Goal: Contribute content: Add original content to the website for others to see

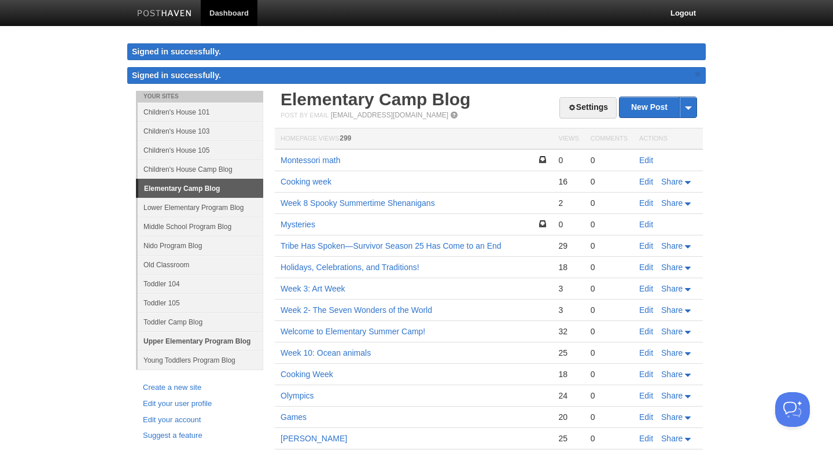
click at [201, 343] on link "Upper Elementary Program Blog" at bounding box center [201, 341] width 126 height 19
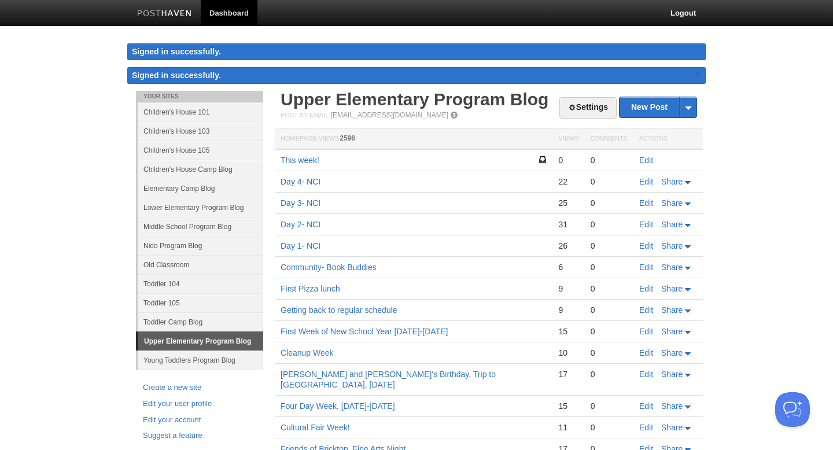
click at [309, 182] on link "Day 4- NCI" at bounding box center [301, 181] width 40 height 9
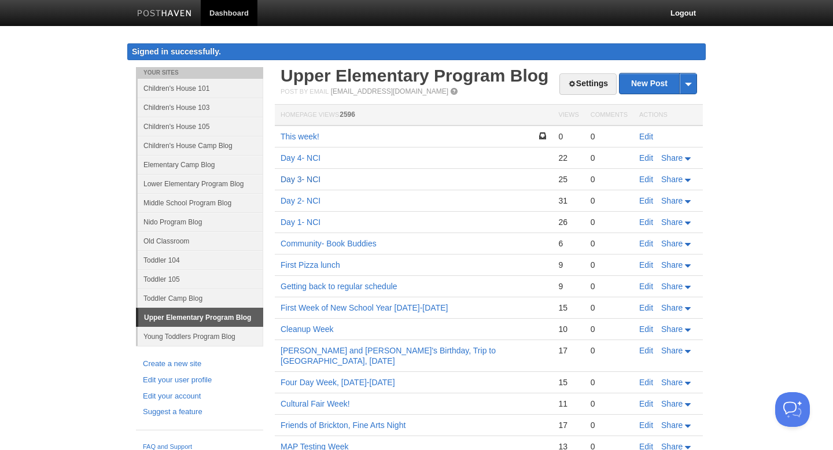
click at [297, 182] on link "Day 3- NCI" at bounding box center [301, 179] width 40 height 9
click at [307, 198] on link "Day 2- NCI" at bounding box center [301, 200] width 40 height 9
click at [299, 222] on link "Day 1- NCI" at bounding box center [301, 222] width 40 height 9
click at [648, 134] on link "Edit" at bounding box center [646, 136] width 14 height 9
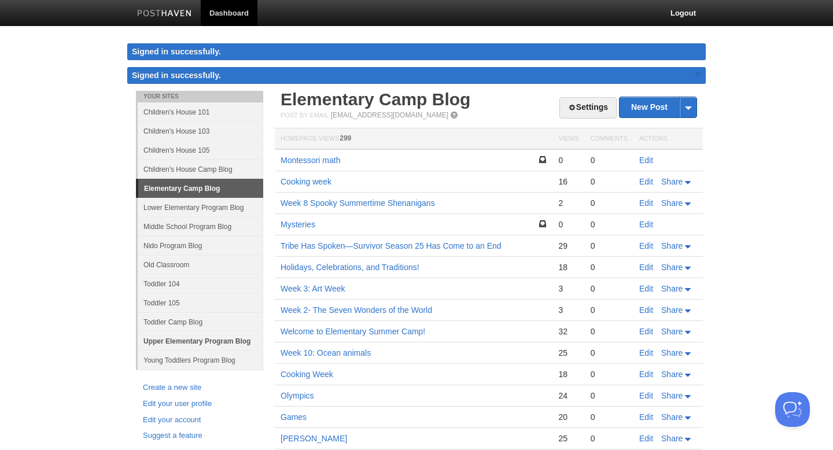
click at [210, 338] on link "Upper Elementary Program Blog" at bounding box center [201, 341] width 126 height 19
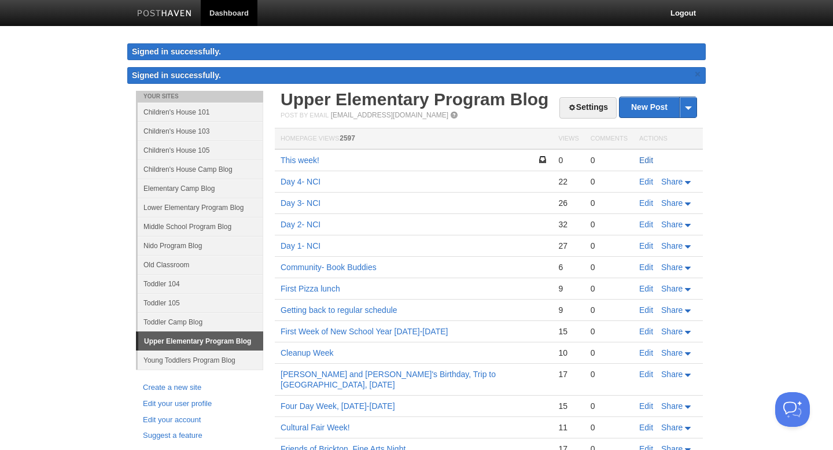
click at [649, 161] on link "Edit" at bounding box center [646, 160] width 14 height 9
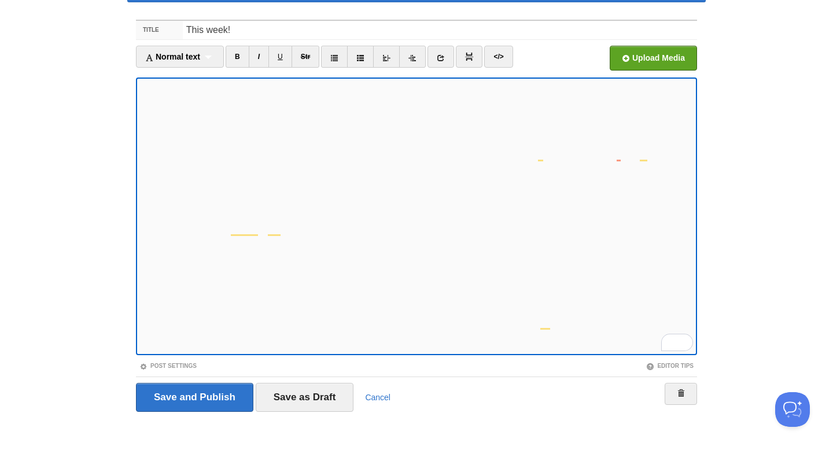
scroll to position [62, 0]
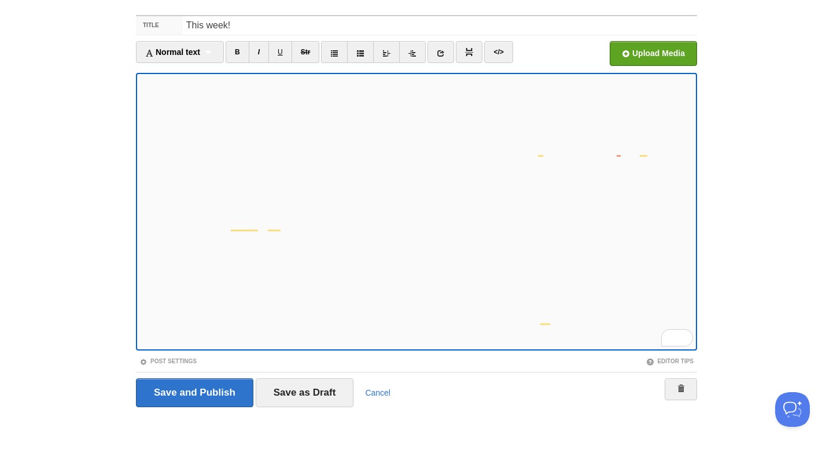
click at [126, 34] on button "See rewrite suggestions" at bounding box center [125, 23] width 9 height 23
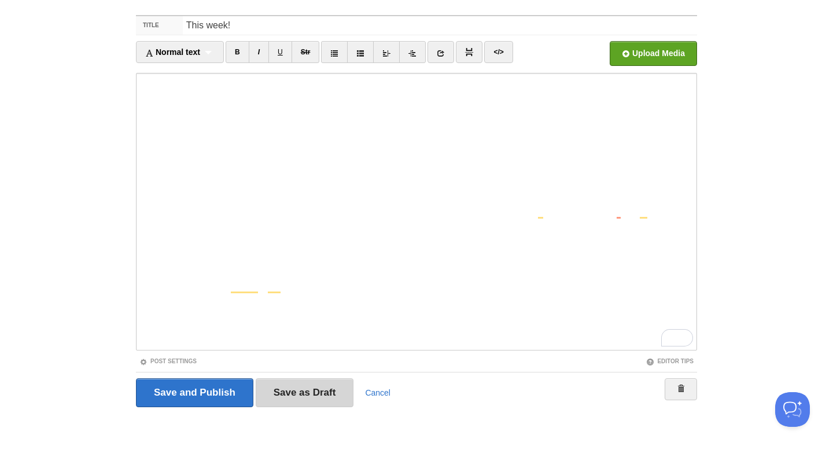
click at [301, 393] on input "Save as Draft" at bounding box center [305, 392] width 98 height 29
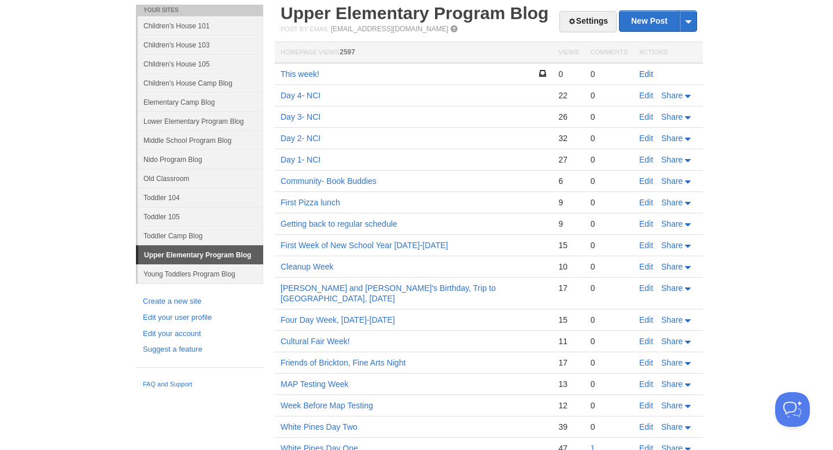
click at [650, 73] on link "Edit" at bounding box center [646, 73] width 14 height 9
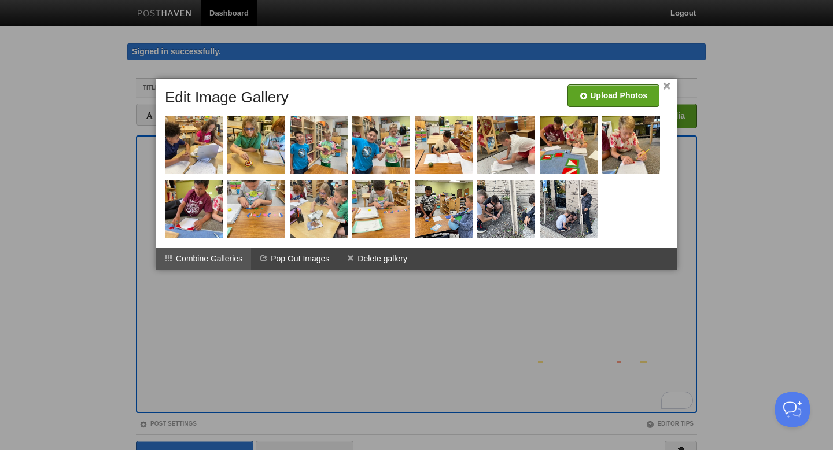
click at [224, 270] on li "Combine Galleries" at bounding box center [203, 259] width 95 height 22
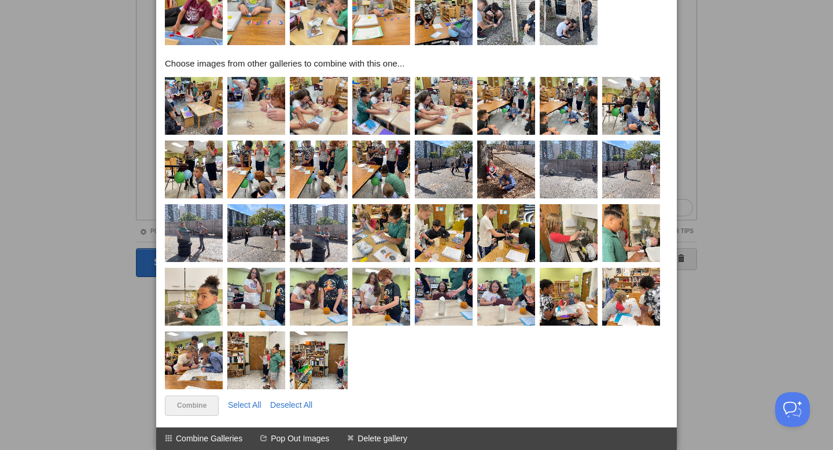
scroll to position [253, 0]
click at [244, 405] on link "Select All" at bounding box center [245, 404] width 34 height 9
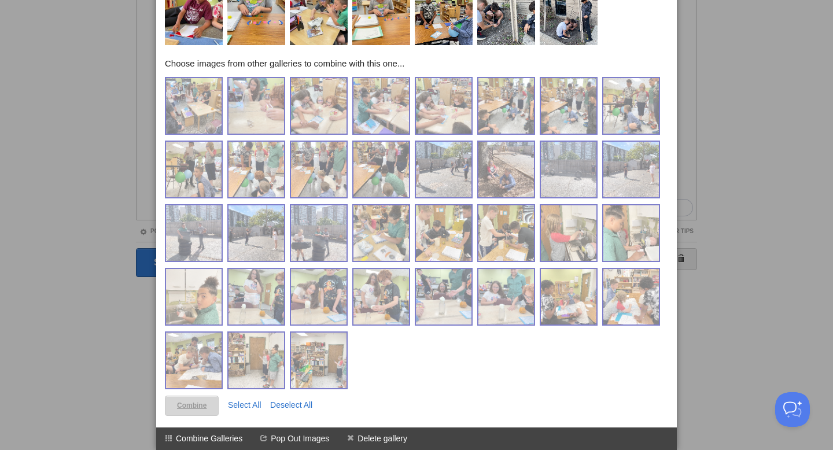
click at [198, 408] on link "Combine" at bounding box center [192, 406] width 54 height 20
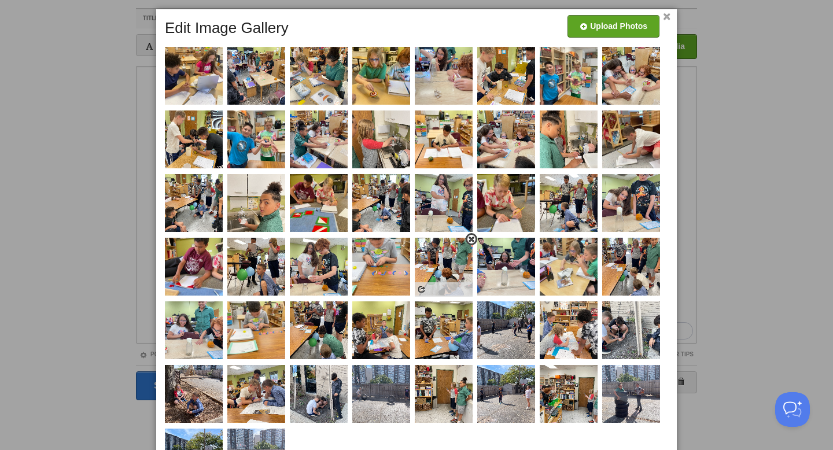
scroll to position [72, 0]
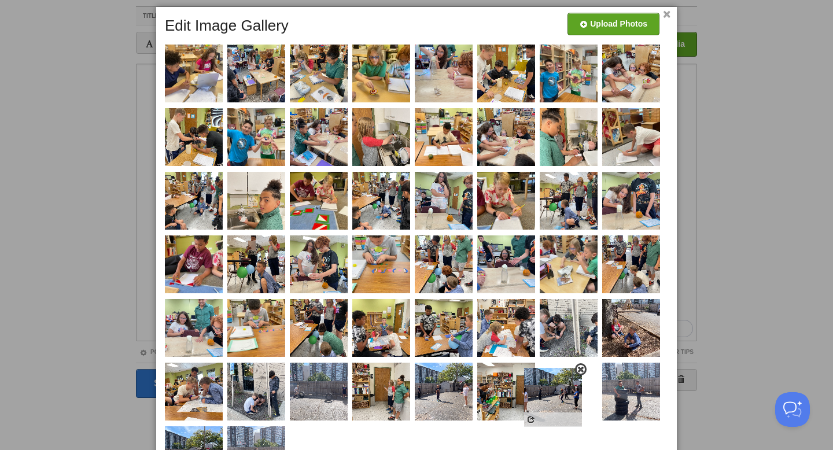
drag, startPoint x: 501, startPoint y: 333, endPoint x: 550, endPoint y: 402, distance: 83.8
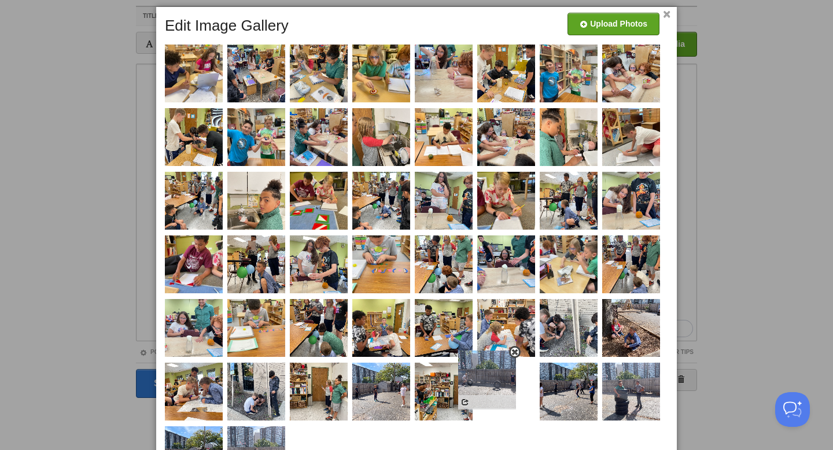
drag, startPoint x: 310, startPoint y: 392, endPoint x: 494, endPoint y: 382, distance: 184.2
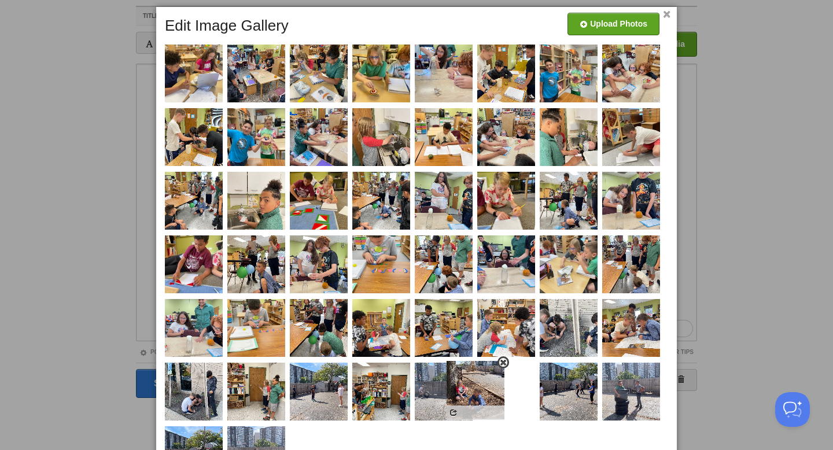
drag, startPoint x: 631, startPoint y: 331, endPoint x: 463, endPoint y: 393, distance: 178.8
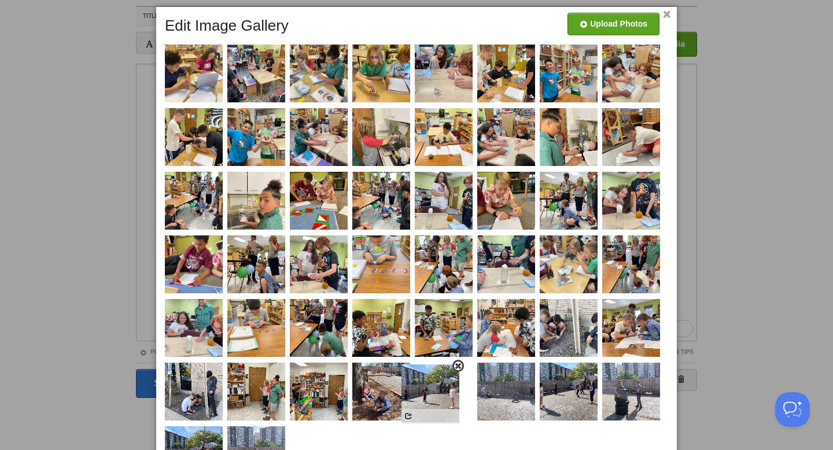
drag, startPoint x: 329, startPoint y: 396, endPoint x: 440, endPoint y: 395, distance: 111.1
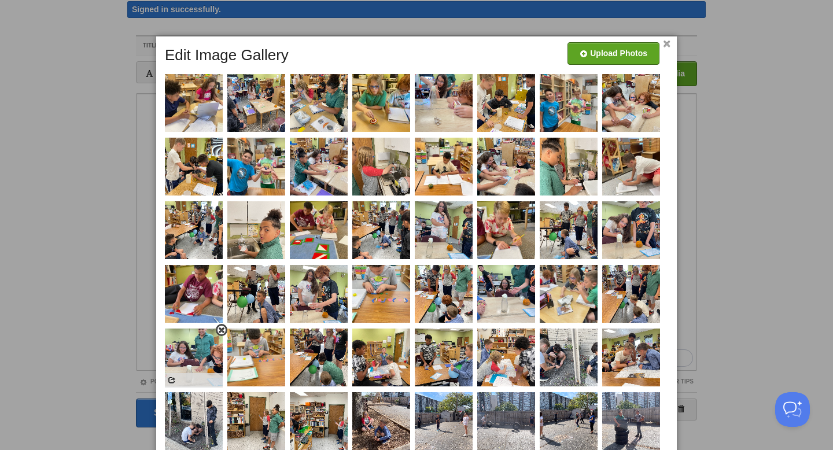
scroll to position [39, 0]
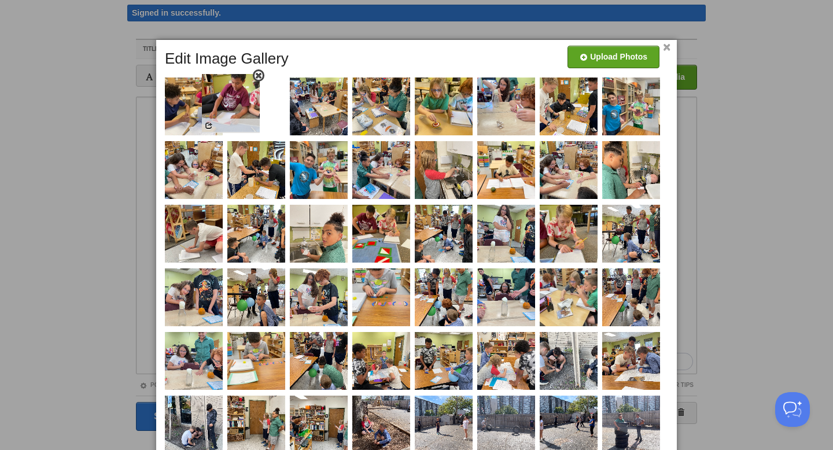
drag, startPoint x: 193, startPoint y: 296, endPoint x: 236, endPoint y: 100, distance: 200.9
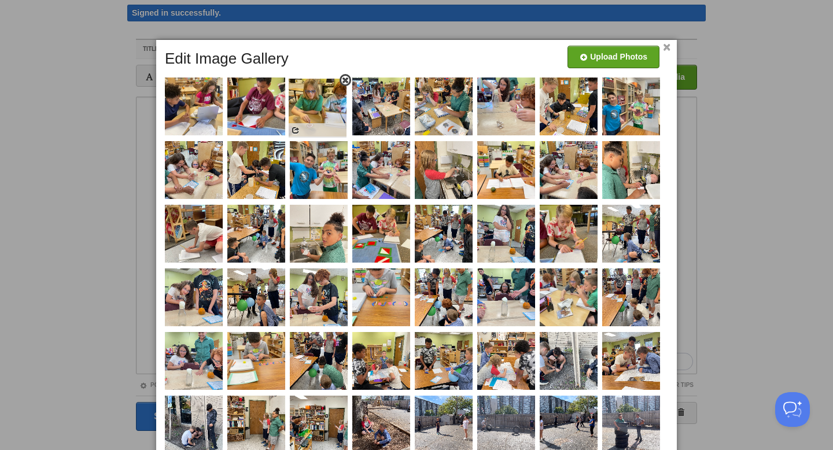
drag, startPoint x: 441, startPoint y: 114, endPoint x: 311, endPoint y: 115, distance: 129.6
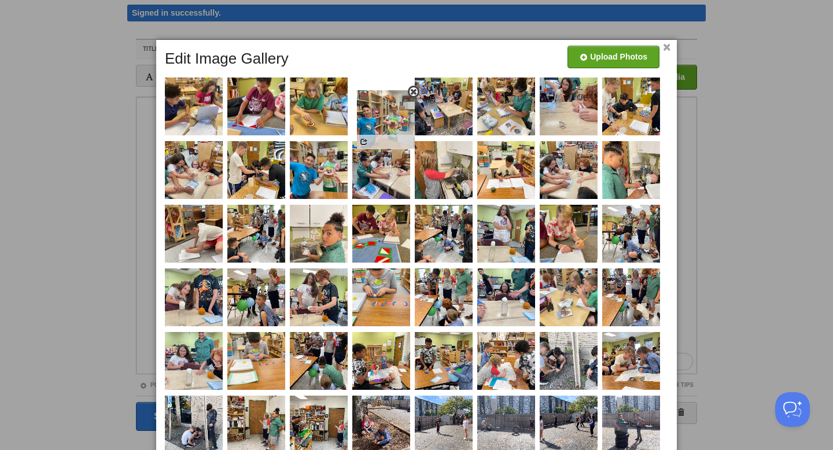
drag, startPoint x: 642, startPoint y: 114, endPoint x: 397, endPoint y: 124, distance: 245.0
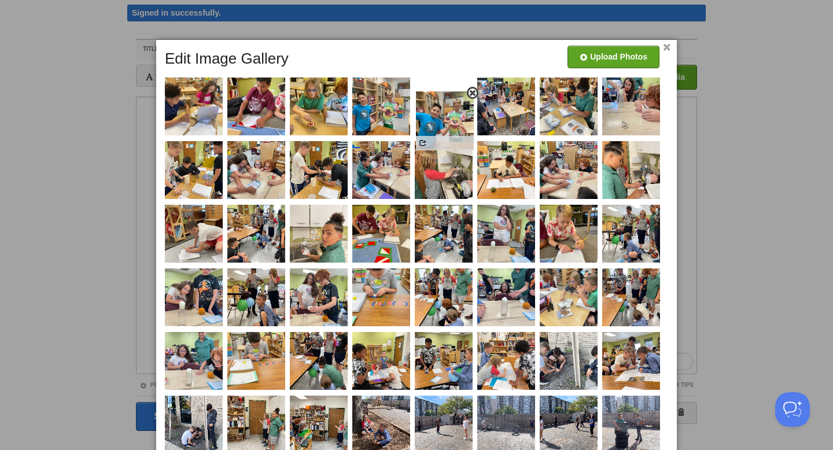
drag, startPoint x: 320, startPoint y: 171, endPoint x: 449, endPoint y: 118, distance: 139.6
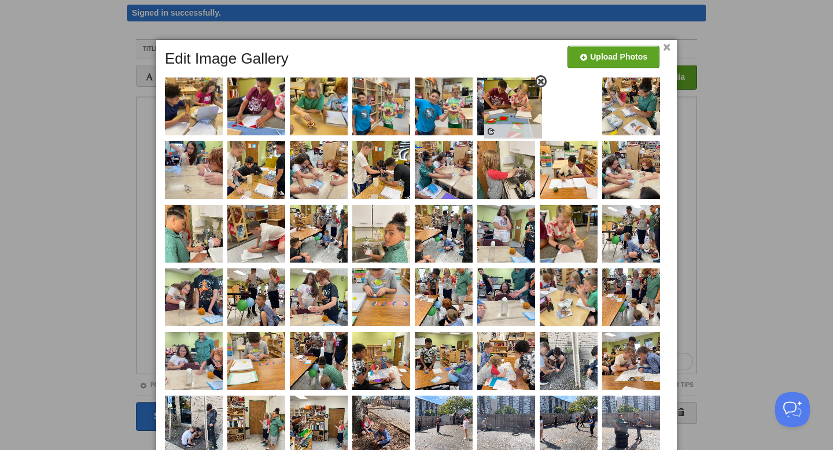
drag, startPoint x: 380, startPoint y: 246, endPoint x: 511, endPoint y: 121, distance: 181.7
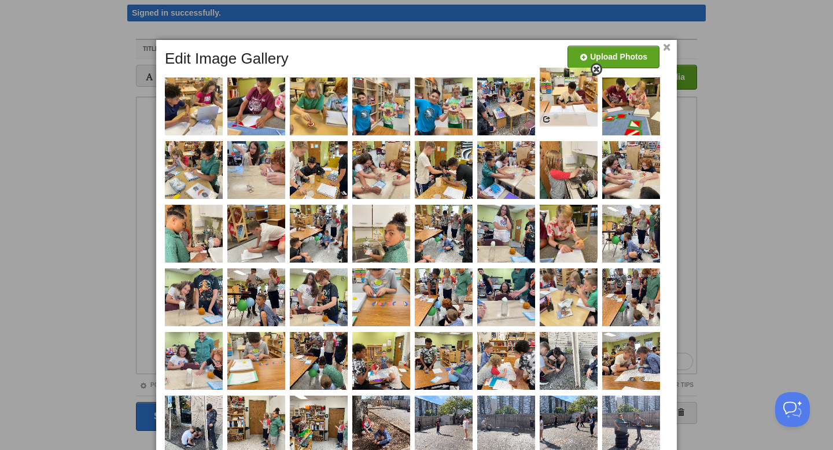
drag, startPoint x: 574, startPoint y: 185, endPoint x: 574, endPoint y: 112, distance: 73.5
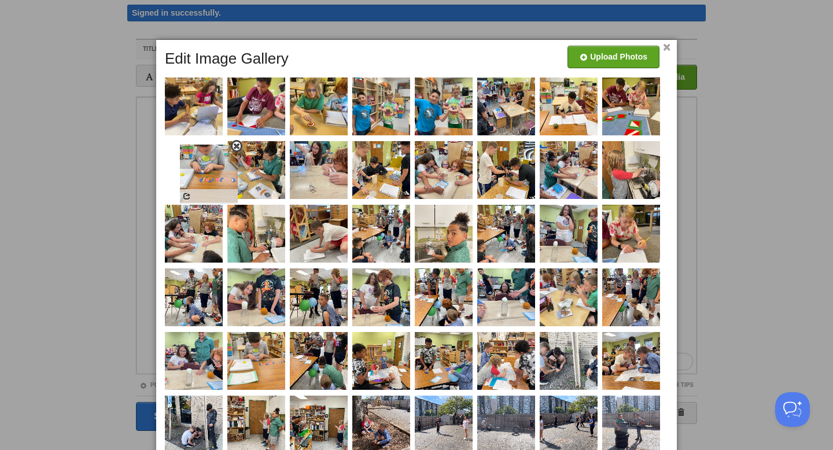
drag, startPoint x: 378, startPoint y: 297, endPoint x: 204, endPoint y: 171, distance: 215.4
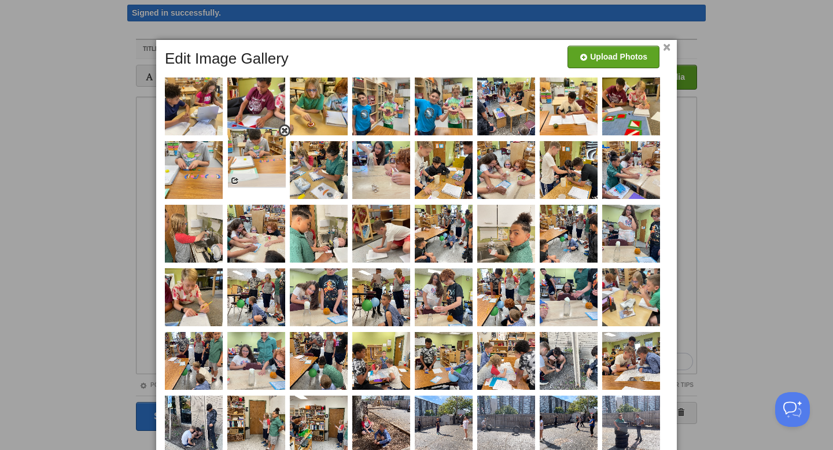
drag, startPoint x: 260, startPoint y: 355, endPoint x: 260, endPoint y: 152, distance: 203.1
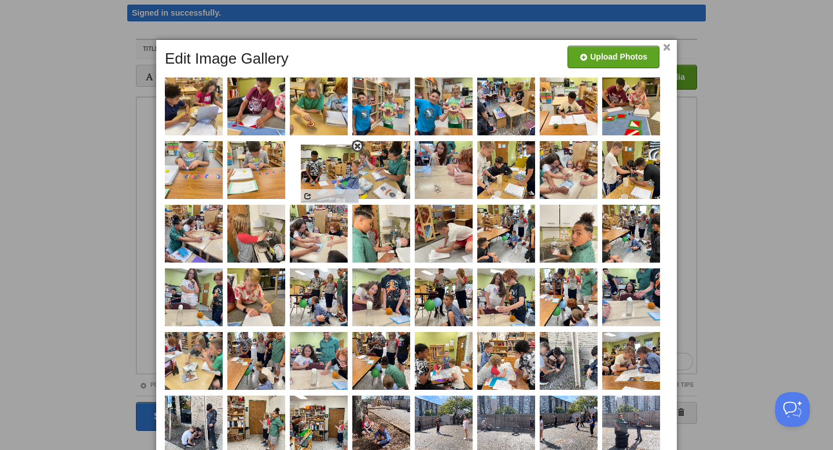
drag, startPoint x: 452, startPoint y: 370, endPoint x: 338, endPoint y: 182, distance: 219.4
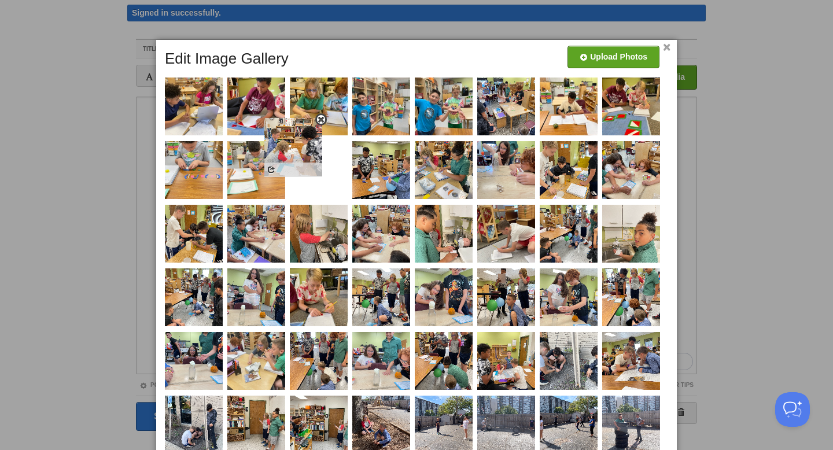
drag, startPoint x: 511, startPoint y: 370, endPoint x: 310, endPoint y: 164, distance: 288.0
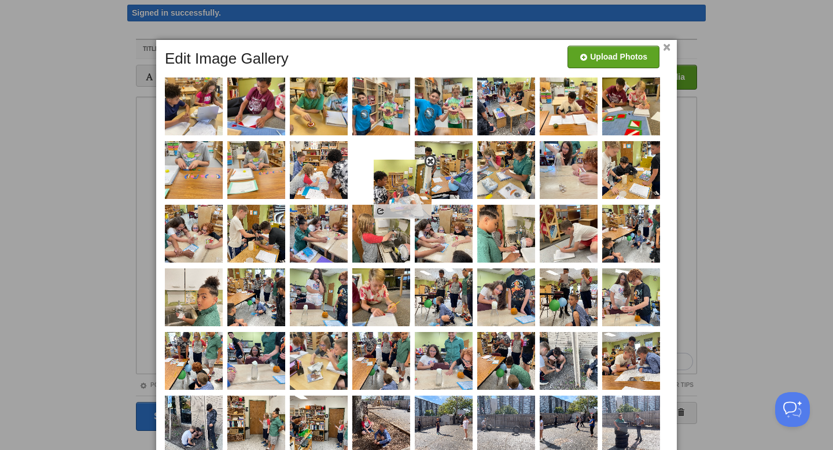
drag, startPoint x: 511, startPoint y: 365, endPoint x: 394, endPoint y: 172, distance: 226.1
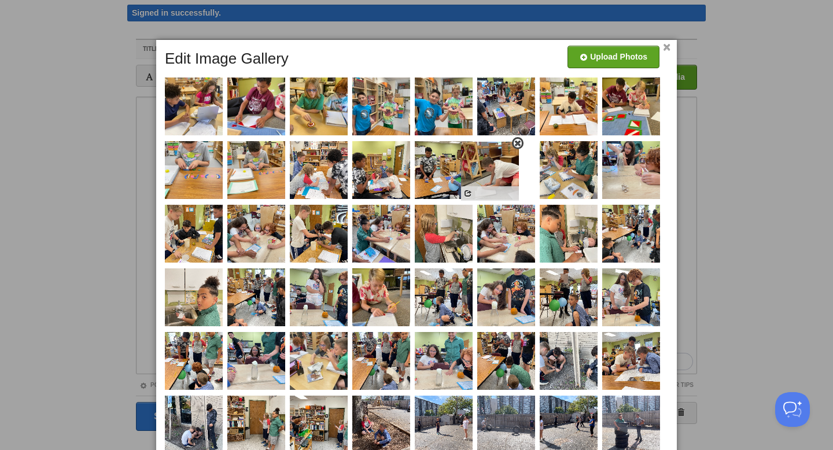
drag, startPoint x: 584, startPoint y: 241, endPoint x: 506, endPoint y: 178, distance: 100.8
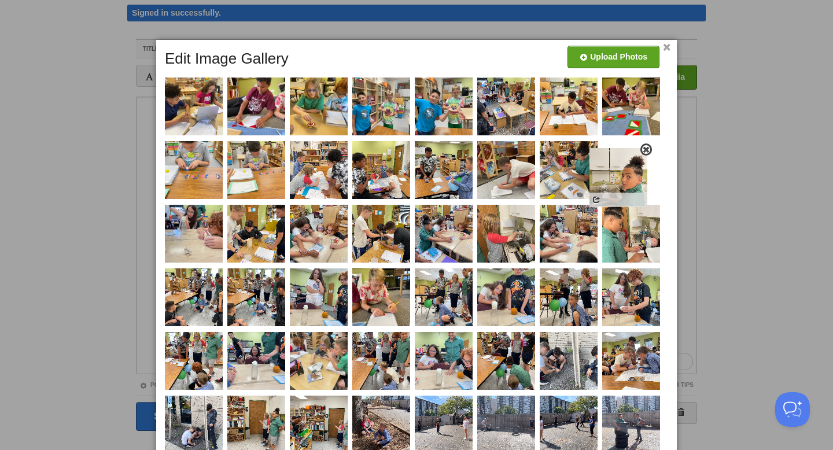
drag, startPoint x: 189, startPoint y: 315, endPoint x: 616, endPoint y: 198, distance: 442.3
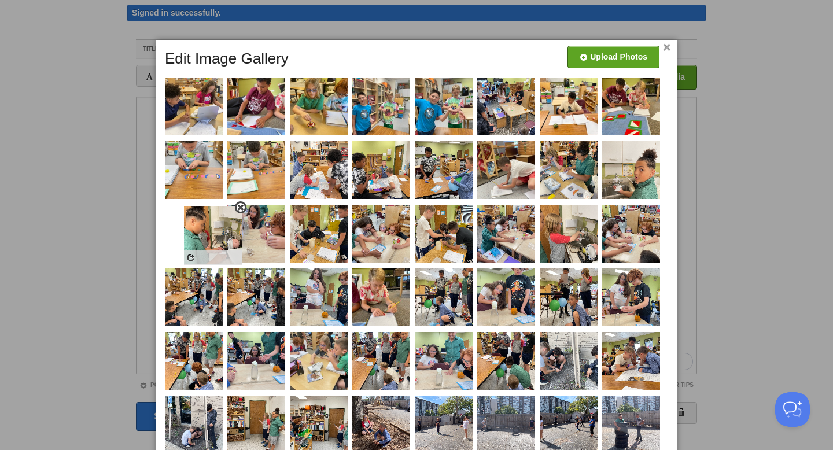
drag, startPoint x: 628, startPoint y: 252, endPoint x: 201, endPoint y: 251, distance: 427.0
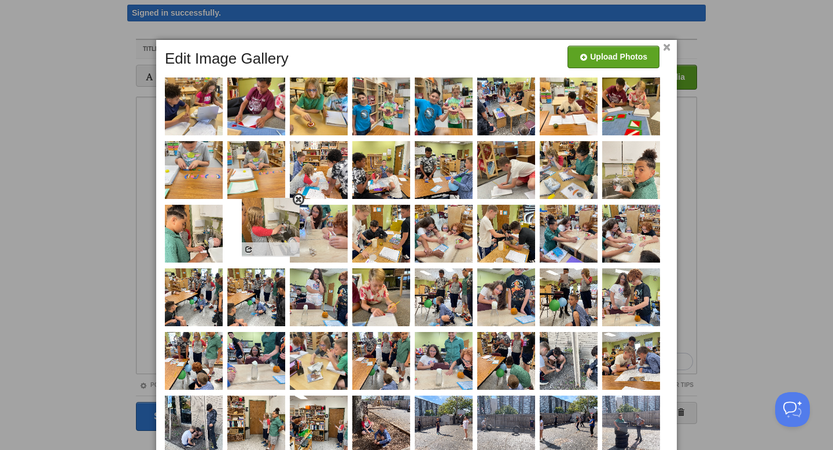
drag, startPoint x: 573, startPoint y: 231, endPoint x: 274, endPoint y: 226, distance: 299.2
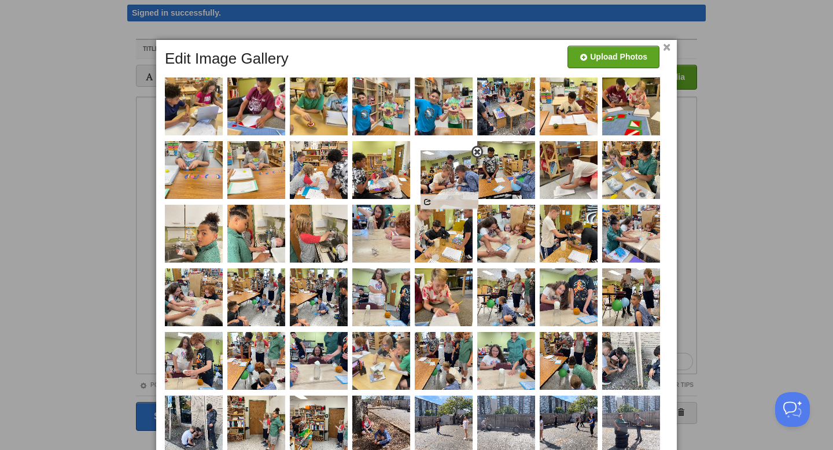
drag, startPoint x: 634, startPoint y: 370, endPoint x: 452, endPoint y: 189, distance: 256.9
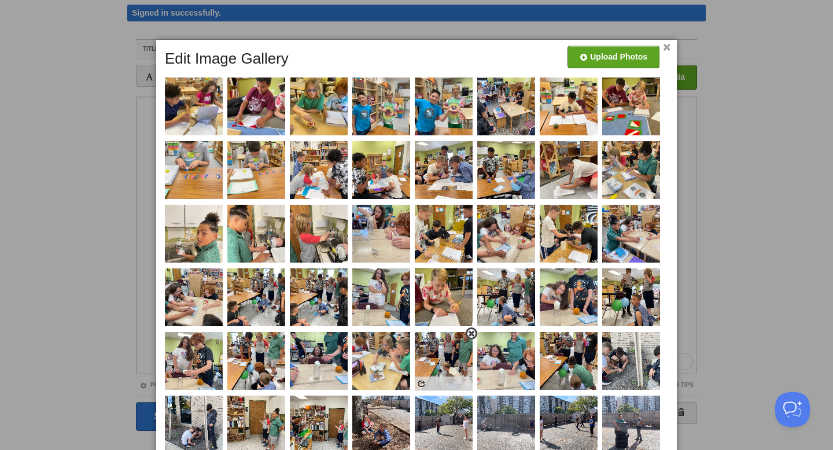
scroll to position [86, 0]
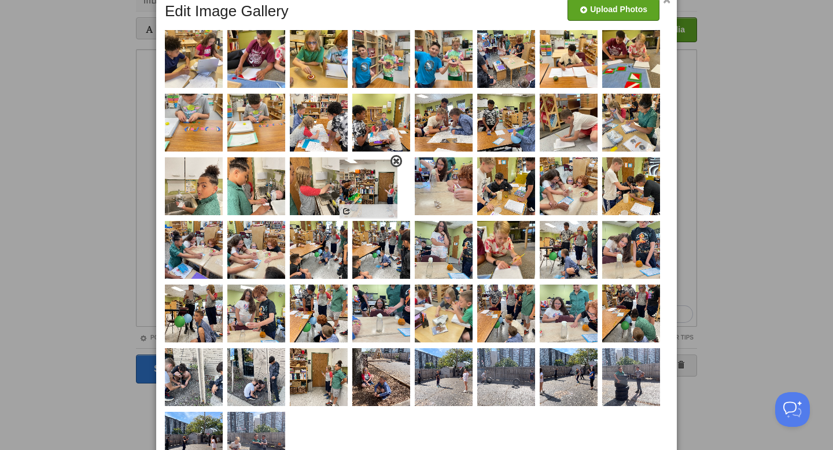
drag, startPoint x: 327, startPoint y: 391, endPoint x: 381, endPoint y: 201, distance: 197.8
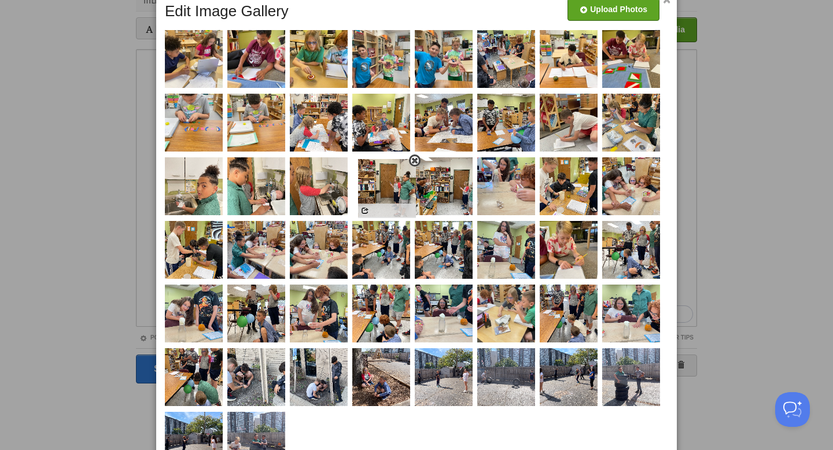
drag, startPoint x: 320, startPoint y: 374, endPoint x: 389, endPoint y: 181, distance: 204.8
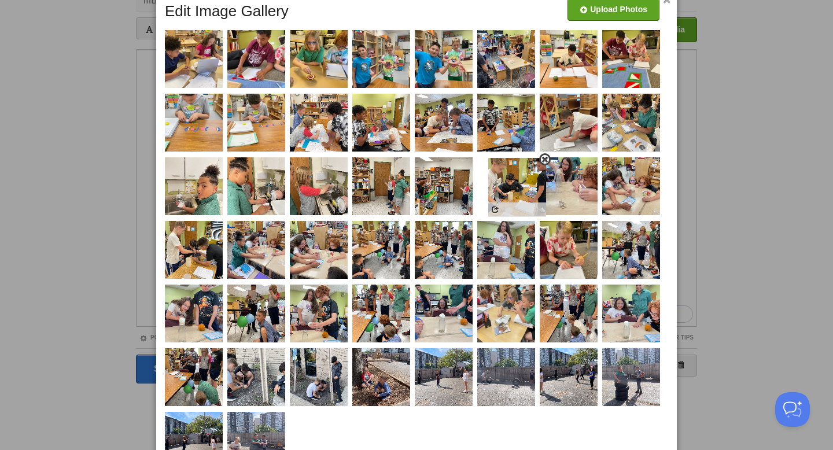
drag, startPoint x: 575, startPoint y: 196, endPoint x: 522, endPoint y: 196, distance: 52.6
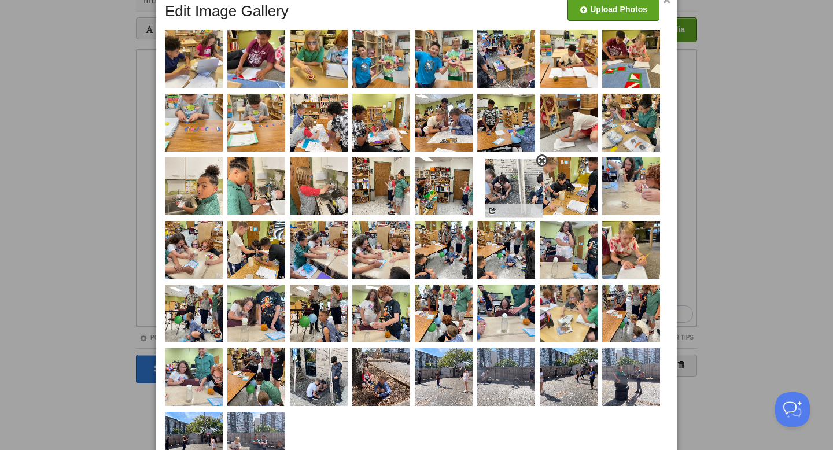
drag, startPoint x: 253, startPoint y: 385, endPoint x: 511, endPoint y: 195, distance: 320.3
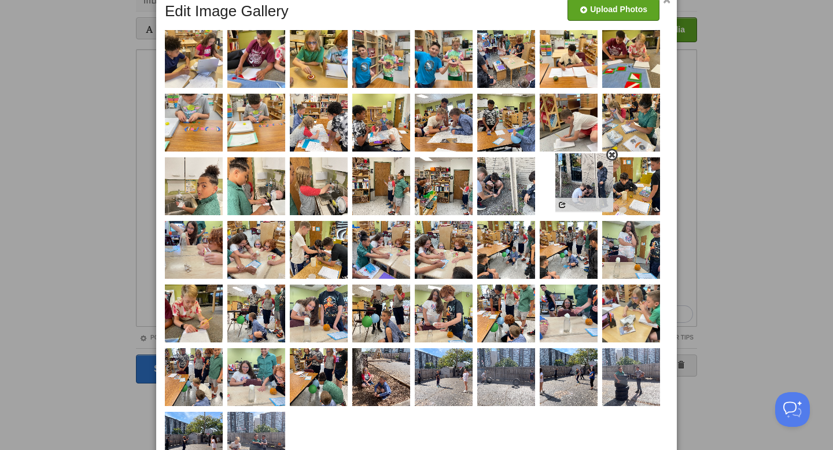
drag, startPoint x: 321, startPoint y: 378, endPoint x: 582, endPoint y: 183, distance: 326.5
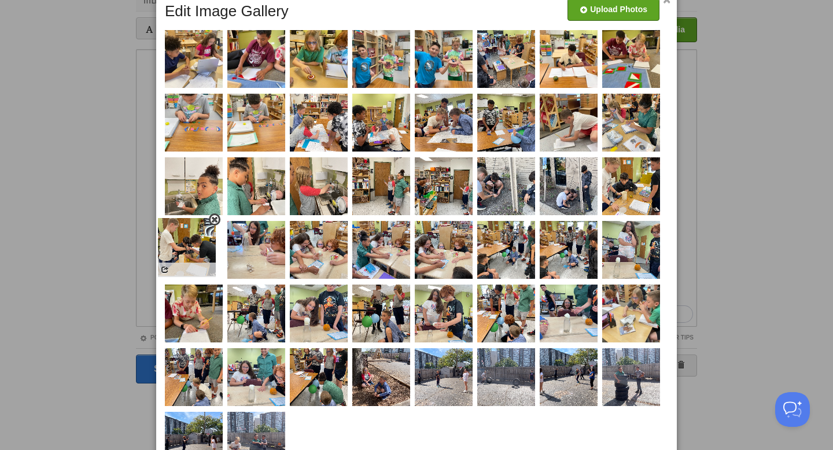
drag, startPoint x: 335, startPoint y: 266, endPoint x: 204, endPoint y: 263, distance: 131.4
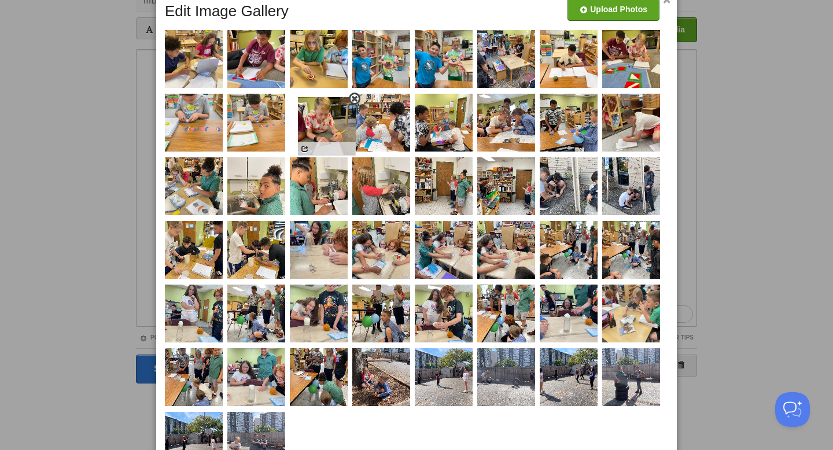
drag, startPoint x: 194, startPoint y: 315, endPoint x: 327, endPoint y: 127, distance: 230.4
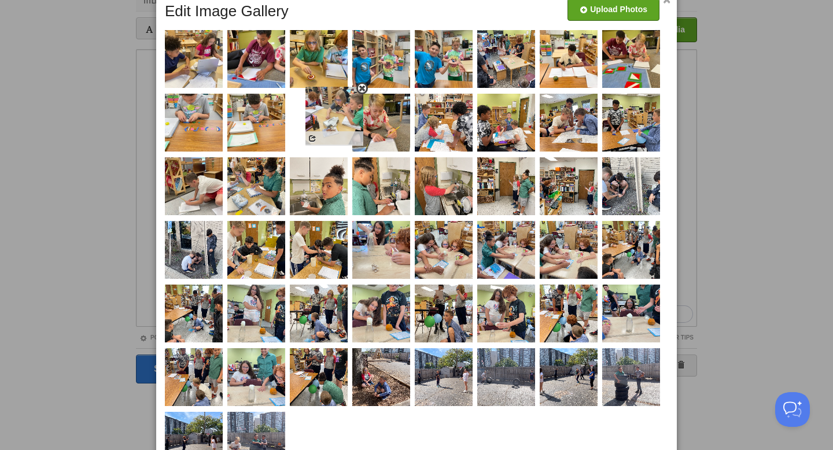
drag, startPoint x: 642, startPoint y: 327, endPoint x: 345, endPoint y: 130, distance: 356.4
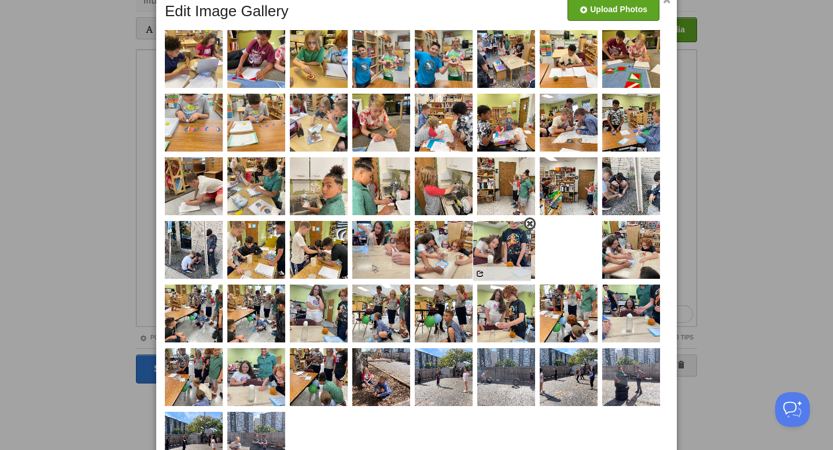
drag, startPoint x: 375, startPoint y: 323, endPoint x: 498, endPoint y: 259, distance: 137.7
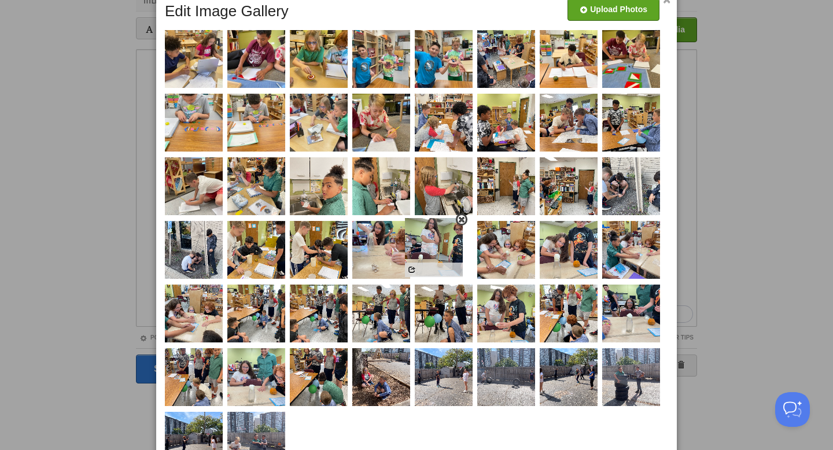
drag, startPoint x: 313, startPoint y: 320, endPoint x: 428, endPoint y: 253, distance: 133.3
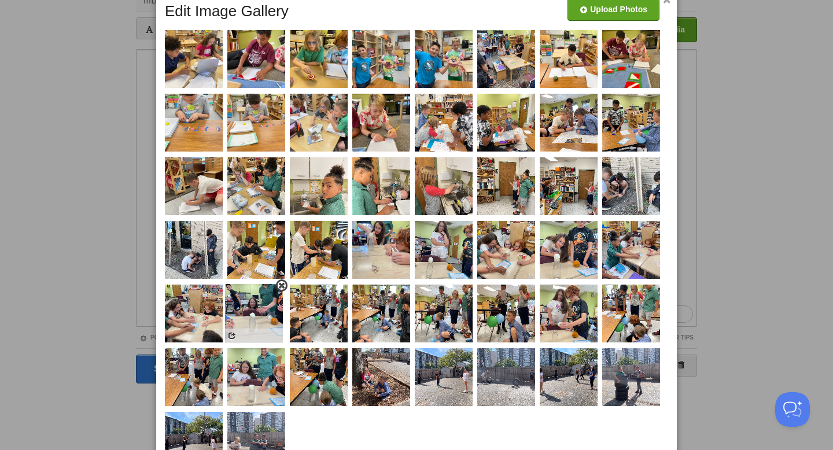
drag, startPoint x: 648, startPoint y: 320, endPoint x: 268, endPoint y: 319, distance: 379.5
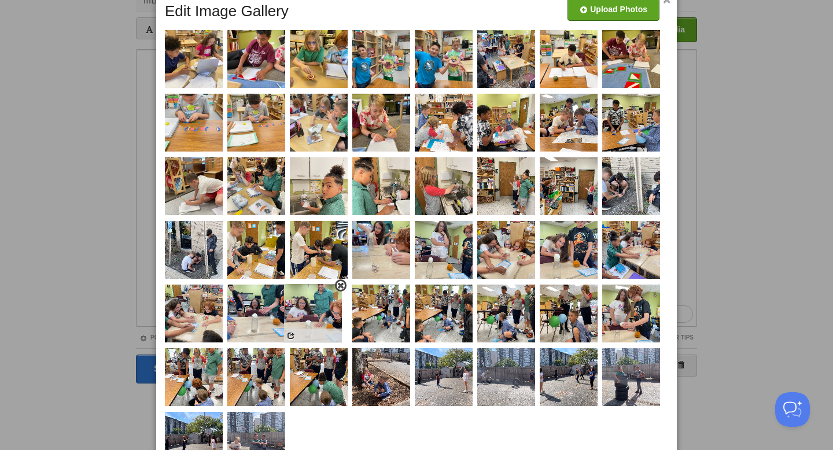
drag, startPoint x: 249, startPoint y: 393, endPoint x: 307, endPoint y: 329, distance: 86.4
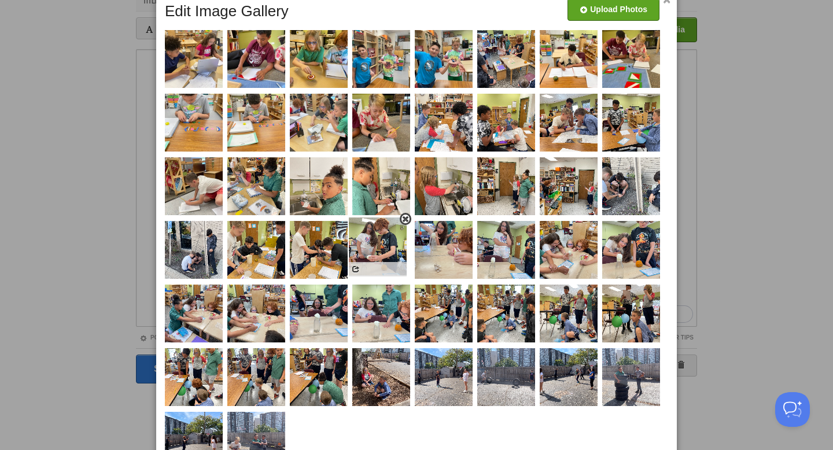
drag, startPoint x: 627, startPoint y: 322, endPoint x: 374, endPoint y: 255, distance: 262.1
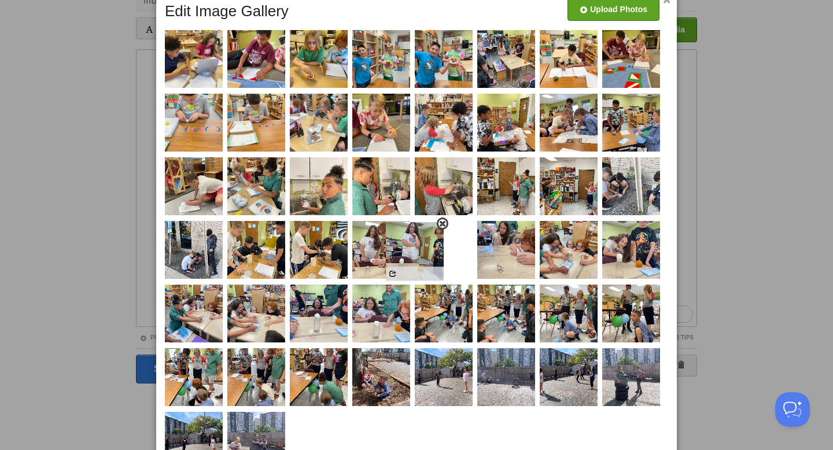
drag, startPoint x: 509, startPoint y: 260, endPoint x: 418, endPoint y: 261, distance: 90.8
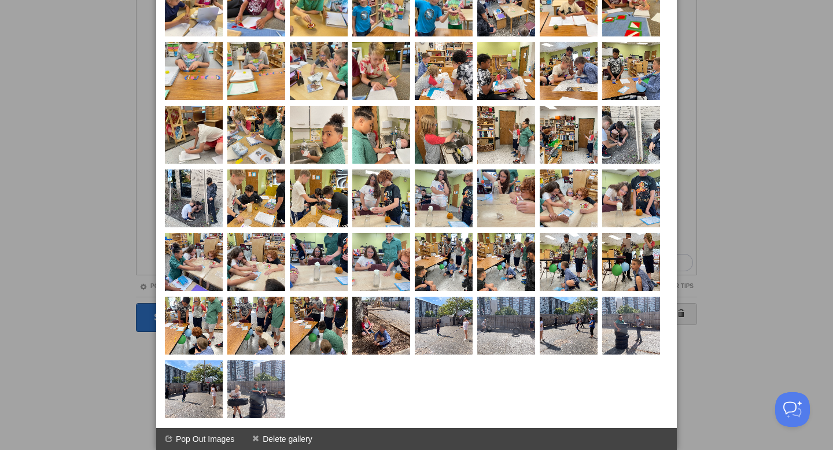
scroll to position [0, 0]
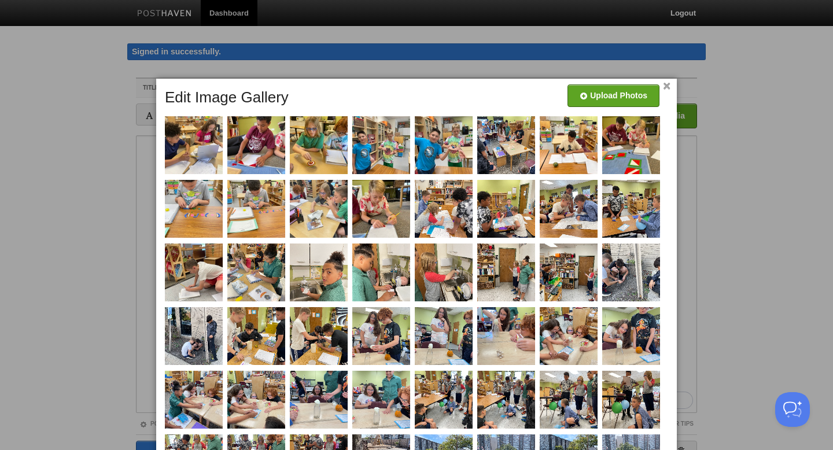
click at [670, 85] on link "×" at bounding box center [667, 86] width 8 height 6
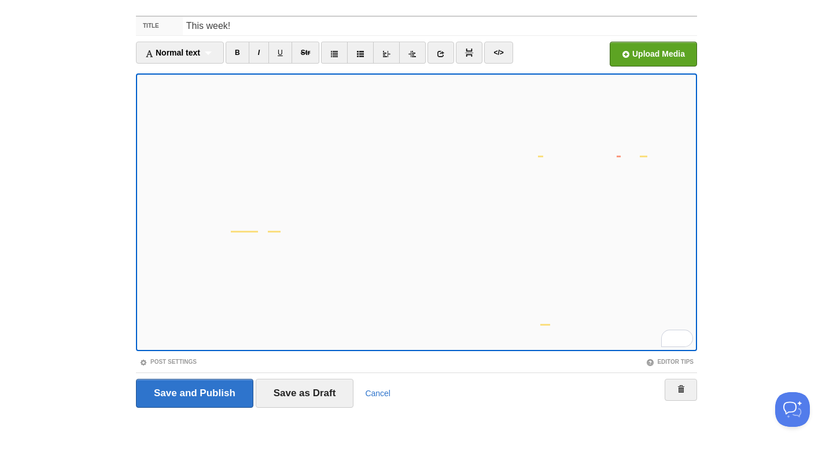
scroll to position [62, 0]
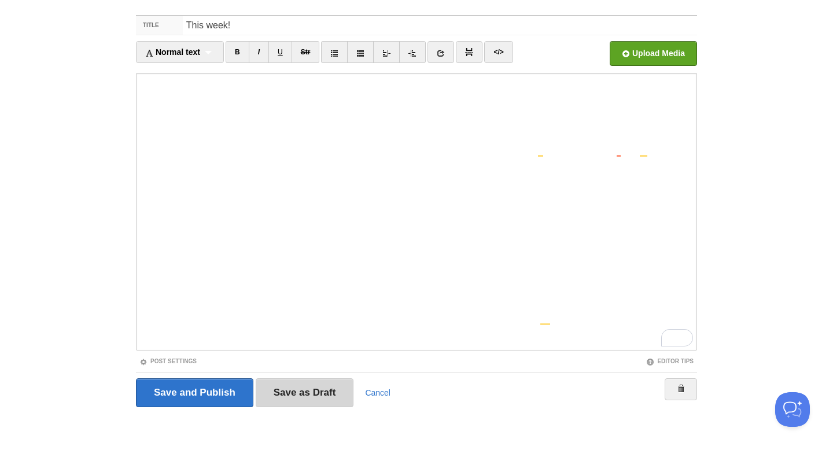
click at [334, 396] on input "Save as Draft" at bounding box center [305, 392] width 98 height 29
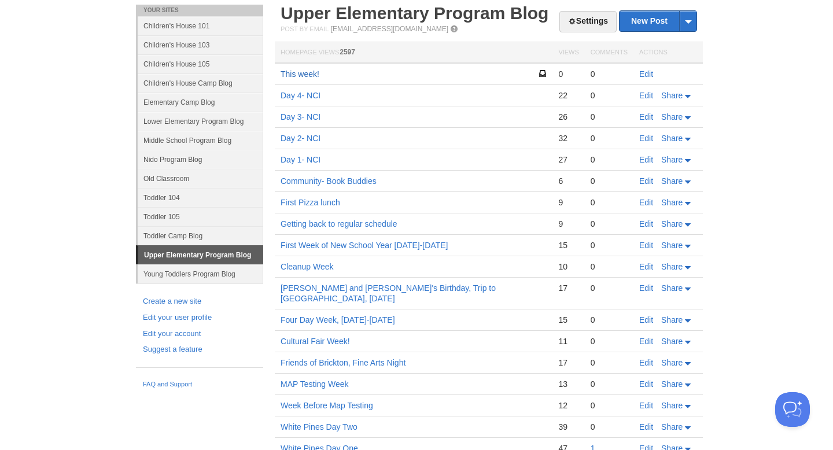
click at [308, 71] on link "This week!" at bounding box center [300, 73] width 39 height 9
